Goal: Transaction & Acquisition: Obtain resource

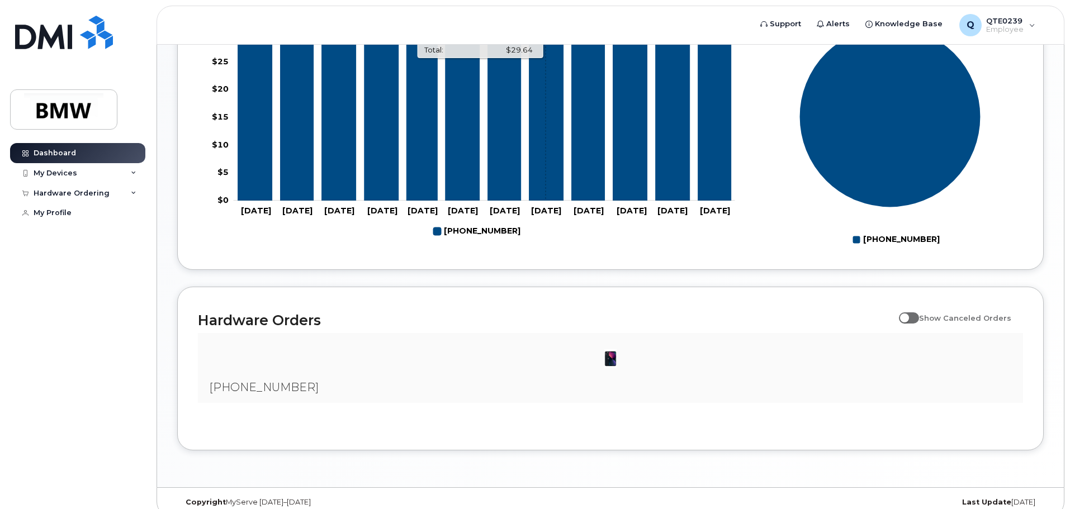
scroll to position [509, 0]
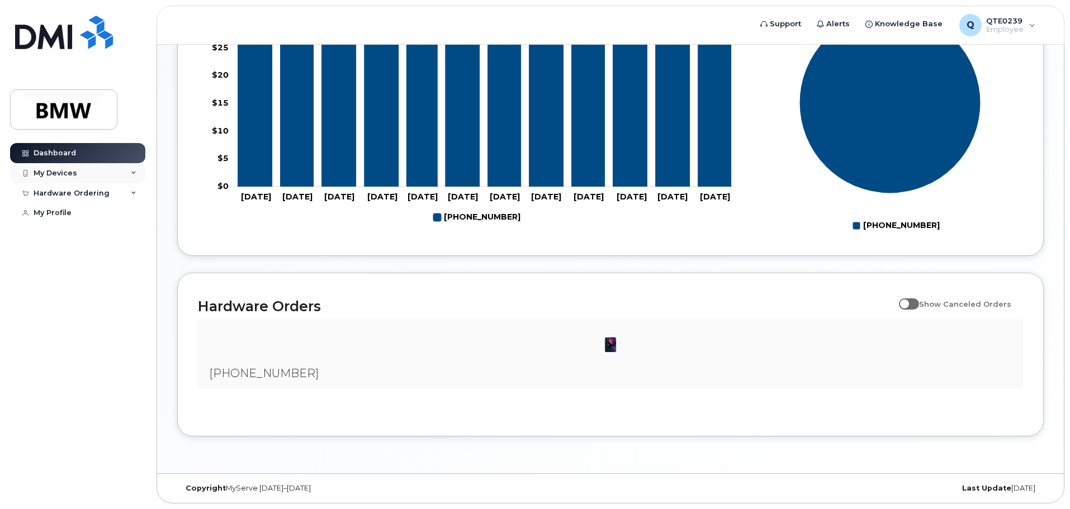
click at [48, 171] on div "My Devices" at bounding box center [56, 173] width 44 height 9
click at [82, 258] on div "Hardware Ordering" at bounding box center [72, 253] width 76 height 9
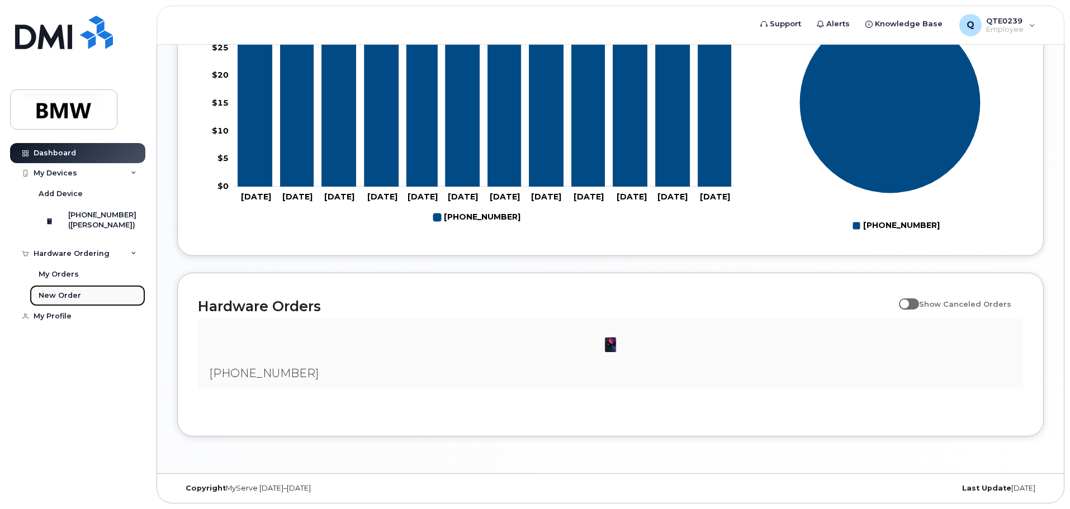
click at [64, 301] on div "New Order" at bounding box center [60, 296] width 42 height 10
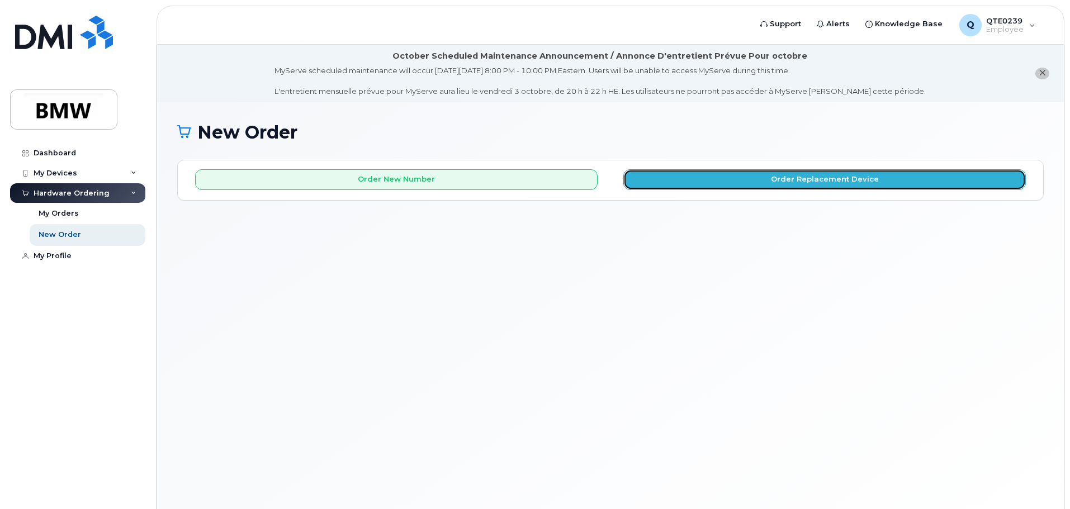
click at [784, 181] on button "Order Replacement Device" at bounding box center [824, 179] width 402 height 21
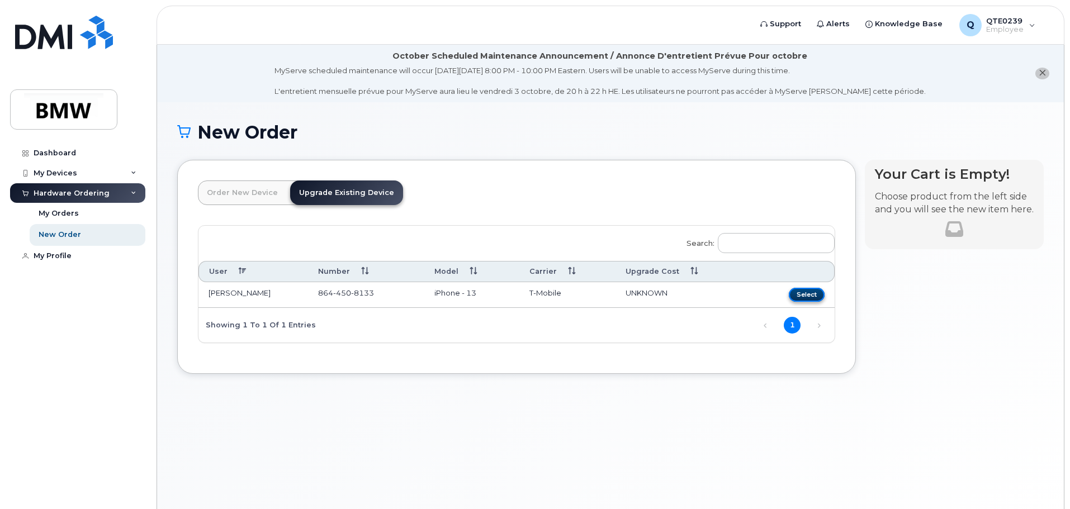
click at [810, 295] on button "Select" at bounding box center [807, 295] width 36 height 14
